Goal: Task Accomplishment & Management: Manage account settings

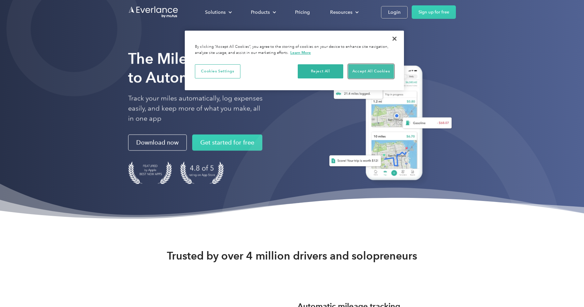
click at [369, 73] on button "Accept All Cookies" at bounding box center [370, 71] width 45 height 14
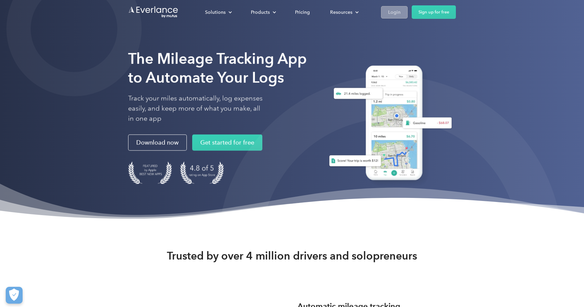
click at [402, 16] on link "Login" at bounding box center [394, 12] width 27 height 12
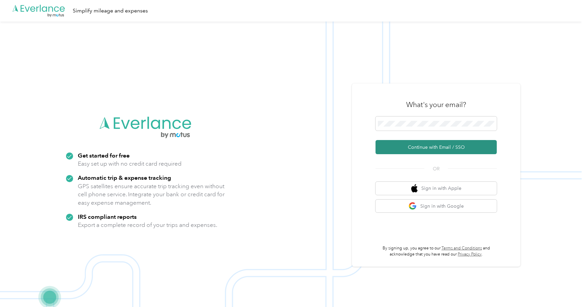
click at [421, 150] on button "Continue with Email / SSO" at bounding box center [436, 147] width 121 height 14
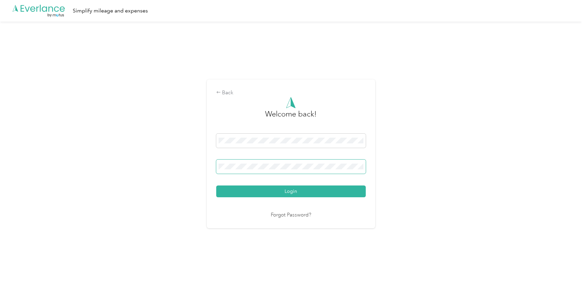
click at [216, 186] on button "Login" at bounding box center [291, 192] width 150 height 12
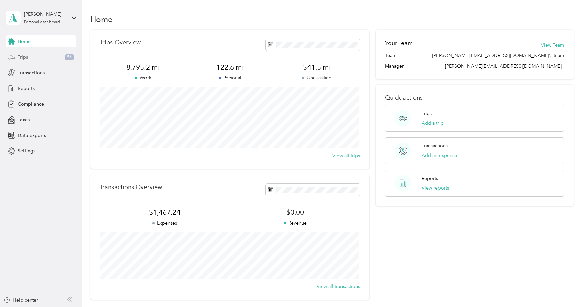
click at [27, 58] on span "Trips" at bounding box center [23, 57] width 10 height 7
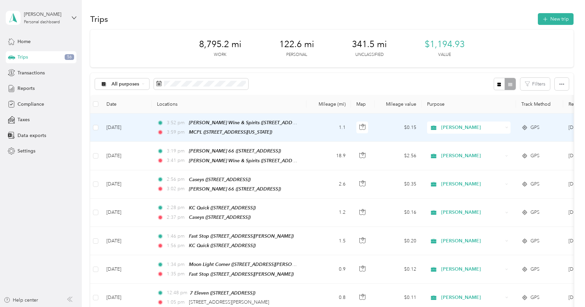
click at [307, 131] on td "1.1" at bounding box center [329, 128] width 44 height 28
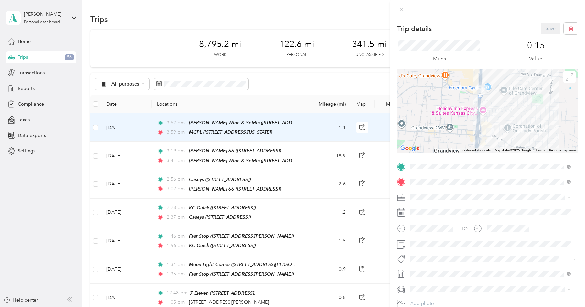
click at [484, 39] on div "Miles 0.15 Value" at bounding box center [487, 51] width 181 height 34
click at [570, 50] on div "0.15 Value" at bounding box center [536, 51] width 85 height 23
click at [238, 102] on div "Trip details Save This trip cannot be edited because it is either under review,…" at bounding box center [292, 153] width 585 height 307
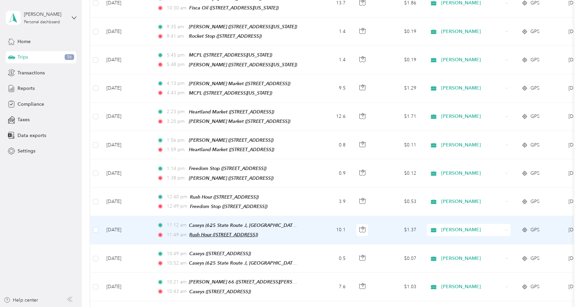
scroll to position [419, 0]
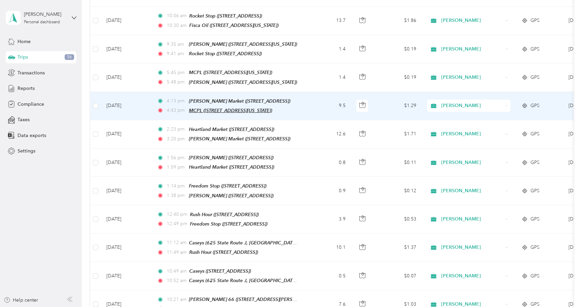
click at [231, 108] on span "MCPL ([STREET_ADDRESS][US_STATE])" at bounding box center [230, 110] width 83 height 5
click at [213, 85] on button "Edit Place" at bounding box center [210, 81] width 38 height 12
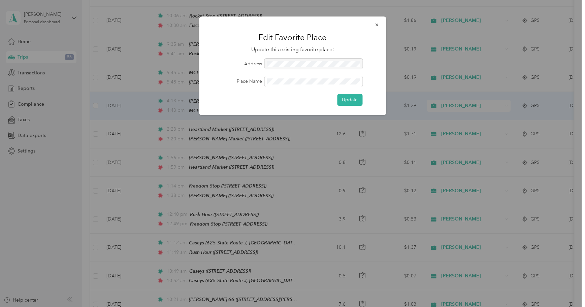
click at [279, 65] on div at bounding box center [313, 64] width 98 height 11
click at [347, 102] on button "Update" at bounding box center [349, 100] width 25 height 12
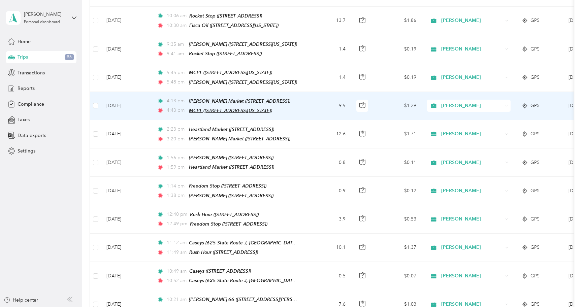
click at [227, 108] on span "MCPL ([STREET_ADDRESS][US_STATE])" at bounding box center [230, 110] width 83 height 5
click at [325, 103] on td "9.5" at bounding box center [329, 106] width 44 height 28
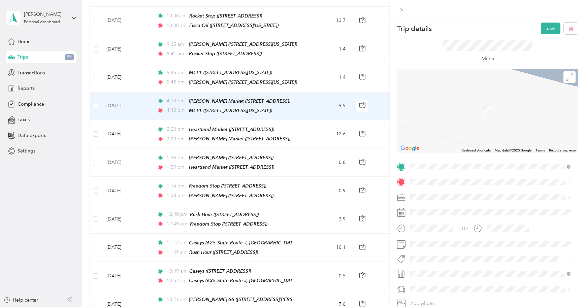
click at [466, 216] on span "[STREET_ADDRESS]" at bounding box center [444, 217] width 43 height 6
